Goal: Check status: Check status

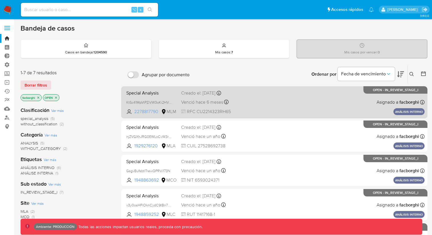
click at [142, 110] on span "2278817790" at bounding box center [147, 112] width 26 height 6
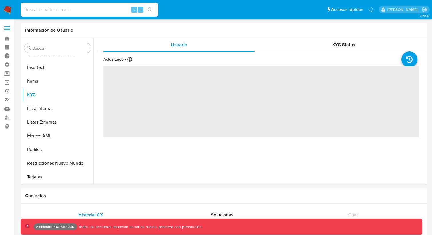
scroll to position [283, 0]
select select "10"
click at [130, 32] on header "Información de Usuario" at bounding box center [224, 30] width 398 height 6
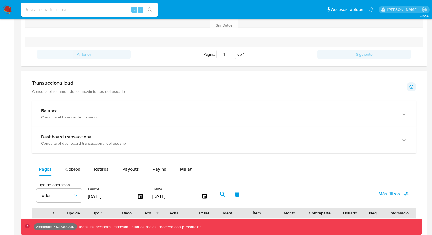
scroll to position [263, 0]
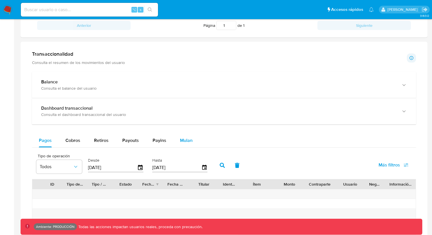
click at [184, 140] on span "Mulan" at bounding box center [186, 140] width 13 height 7
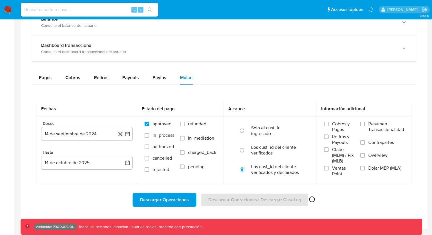
scroll to position [335, 0]
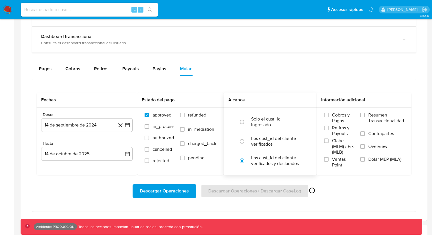
click at [226, 124] on div "Solo el cust_id ingresado Los cust_id del cliente verificados Los cust_id del c…" at bounding box center [270, 141] width 93 height 67
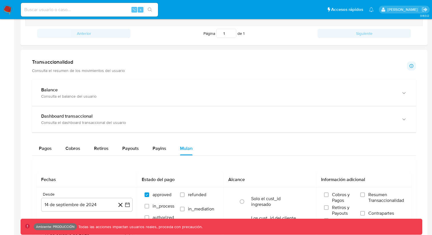
scroll to position [0, 0]
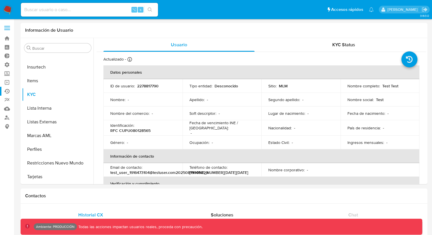
click at [8, 92] on link "Ejecuciones automáticas" at bounding box center [34, 91] width 68 height 9
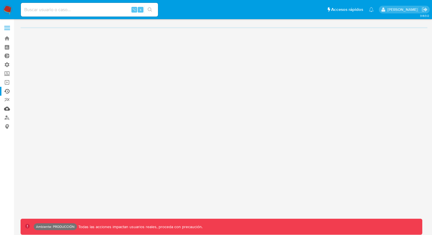
click at [7, 107] on link "Mulan" at bounding box center [34, 108] width 68 height 9
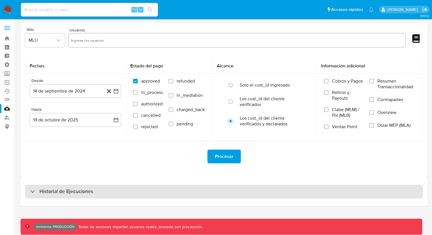
click at [157, 186] on div "Historial de Ejecuciones" at bounding box center [224, 192] width 398 height 14
select select "10"
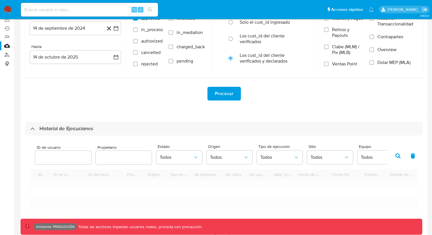
scroll to position [132, 0]
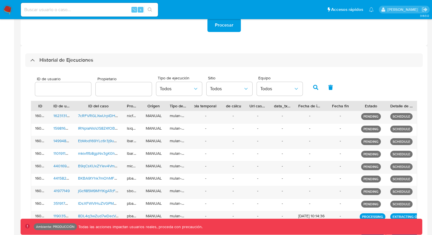
click at [362, 83] on div "ID de usuario Propietario Tipo de ejecución Todos Sitio Todos Equipo Todos" at bounding box center [224, 87] width 387 height 28
click at [367, 88] on div "ID de usuario Propietario Tipo de ejecución Todos Sitio Todos Equipo Todos" at bounding box center [224, 87] width 387 height 28
click at [293, 92] on button "Todos" at bounding box center [280, 89] width 46 height 14
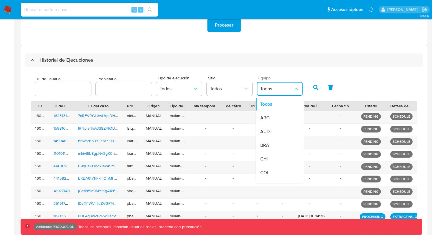
click at [294, 91] on icon "button" at bounding box center [297, 89] width 6 height 6
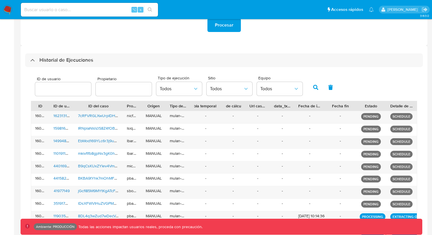
click at [377, 89] on div "ID de usuario Propietario Tipo de ejecución Todos Sitio Todos Equipo Todos" at bounding box center [224, 87] width 387 height 28
click at [233, 90] on span "Todos" at bounding box center [226, 89] width 33 height 6
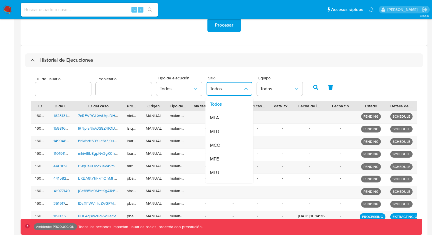
click at [233, 90] on span "Todos" at bounding box center [226, 89] width 33 height 6
click at [183, 92] on span "Todos" at bounding box center [176, 89] width 33 height 6
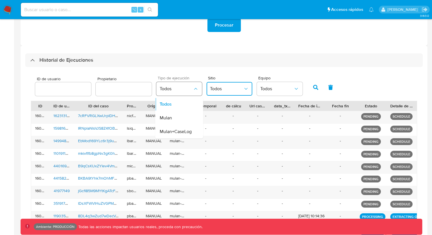
click at [183, 92] on span "Todos" at bounding box center [176, 89] width 33 height 6
click at [136, 90] on input "text" at bounding box center [124, 89] width 56 height 7
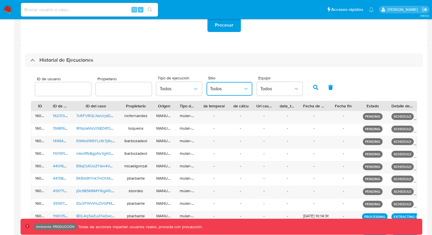
drag, startPoint x: 143, startPoint y: 103, endPoint x: 158, endPoint y: 106, distance: 14.9
click at [158, 106] on div "ID ID de usuario ID del caso Propietario Origen Tipo de ejecución Tabla tempora…" at bounding box center [224, 106] width 386 height 10
click at [178, 91] on span "Todos" at bounding box center [176, 89] width 33 height 6
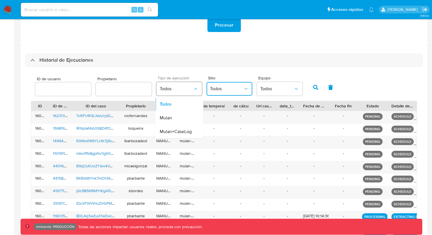
click at [178, 91] on span "Todos" at bounding box center [176, 89] width 33 height 6
click at [229, 85] on button "Todos" at bounding box center [230, 89] width 46 height 14
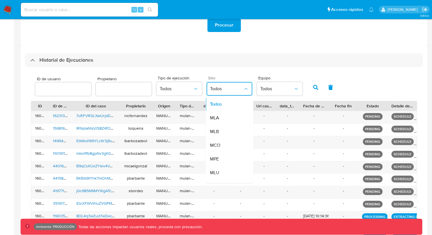
click at [229, 85] on button "Todos" at bounding box center [230, 89] width 46 height 14
click at [280, 86] on button "Todos" at bounding box center [280, 89] width 46 height 14
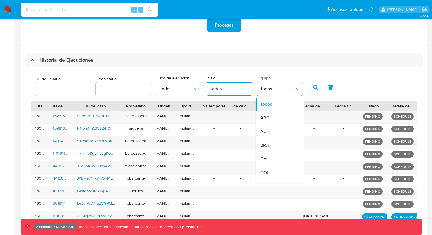
click at [279, 88] on span "Todos" at bounding box center [277, 89] width 33 height 6
click at [238, 90] on span "Todos" at bounding box center [226, 89] width 33 height 6
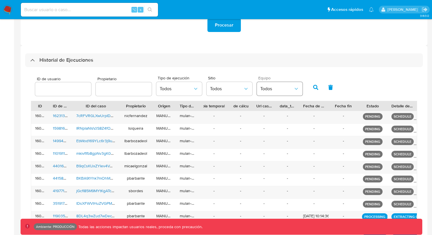
click at [276, 90] on span "Todos" at bounding box center [277, 89] width 33 height 6
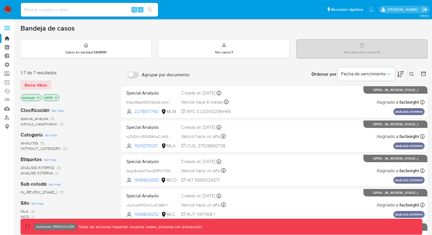
click at [72, 82] on div "Borrar filtros" at bounding box center [67, 85] width 92 height 9
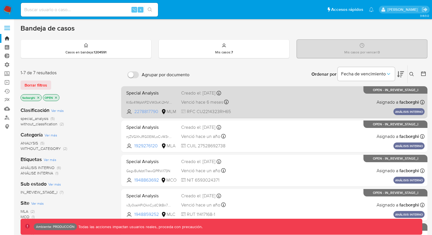
click at [152, 113] on span "2278817790" at bounding box center [147, 112] width 26 height 6
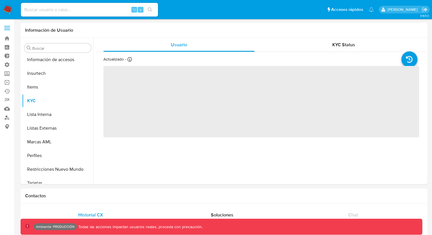
scroll to position [283, 0]
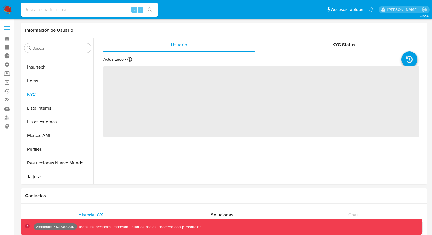
select select "10"
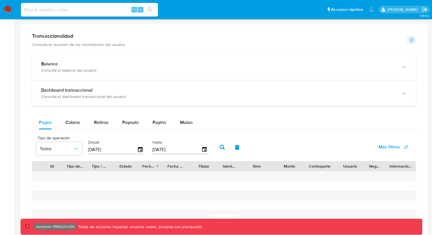
scroll to position [335, 0]
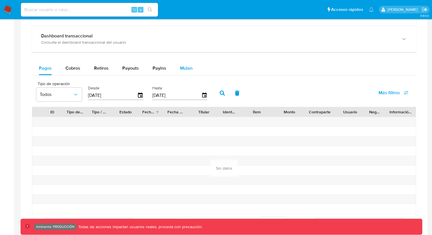
click at [183, 69] on span "Mulan" at bounding box center [186, 68] width 13 height 7
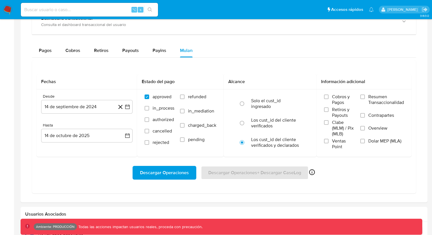
scroll to position [354, 0]
